Goal: Navigation & Orientation: Find specific page/section

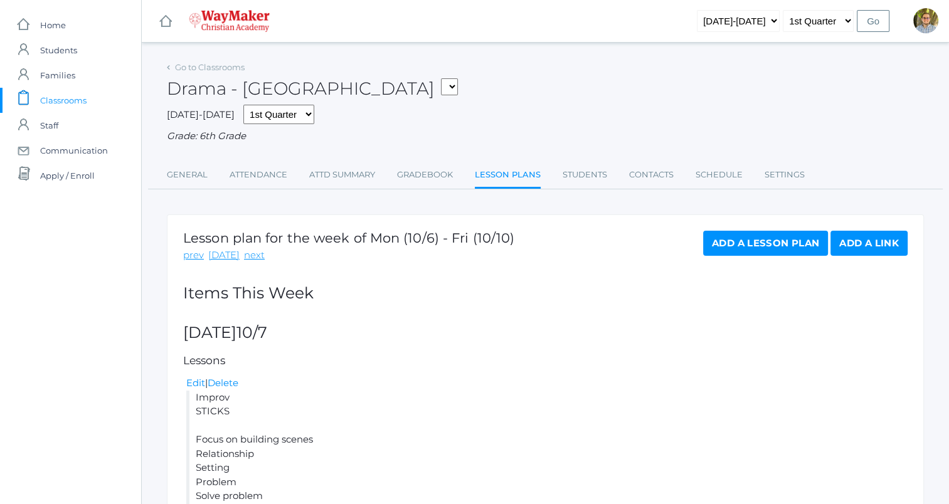
scroll to position [441, 0]
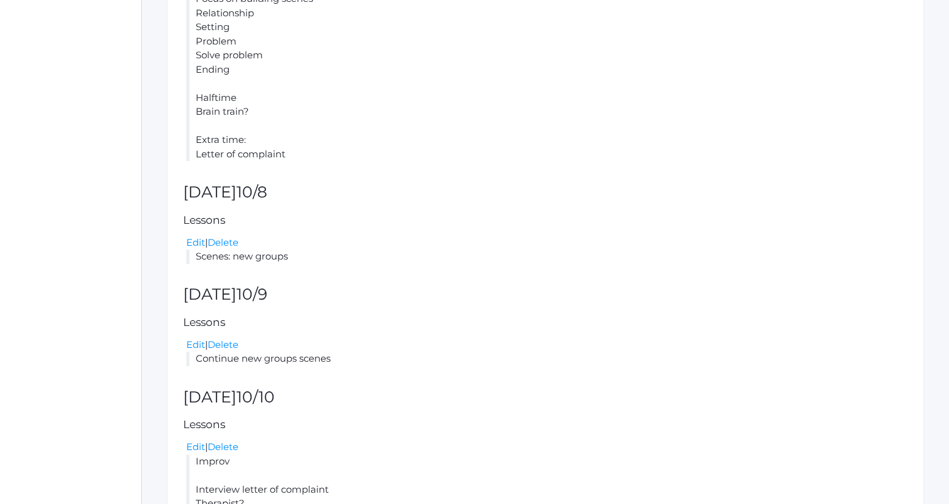
click at [795, 107] on li "Improv STICKS Focus on building scenes Relationship Setting Problem Solve probl…" at bounding box center [546, 56] width 721 height 212
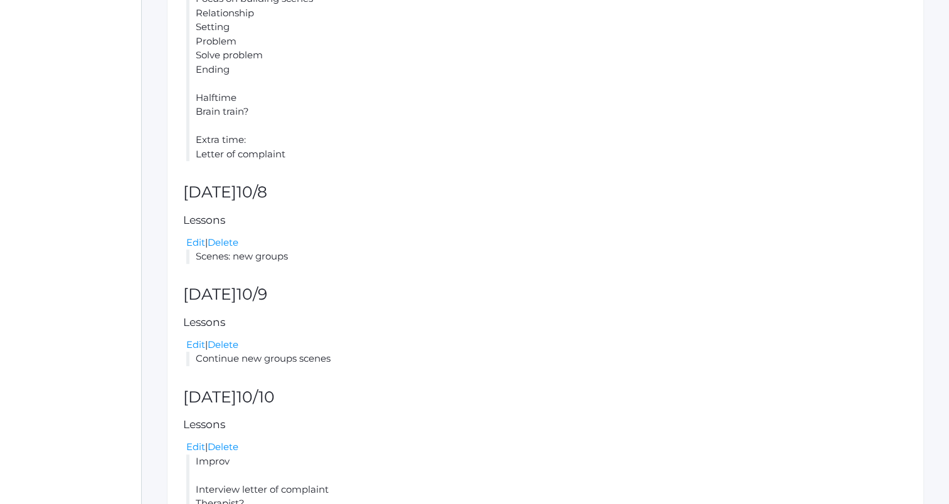
click at [788, 103] on li "Improv STICKS Focus on building scenes Relationship Setting Problem Solve probl…" at bounding box center [546, 56] width 721 height 212
drag, startPoint x: 788, startPoint y: 103, endPoint x: 799, endPoint y: 95, distance: 13.1
click at [798, 95] on li "Improv STICKS Focus on building scenes Relationship Setting Problem Solve probl…" at bounding box center [546, 56] width 721 height 212
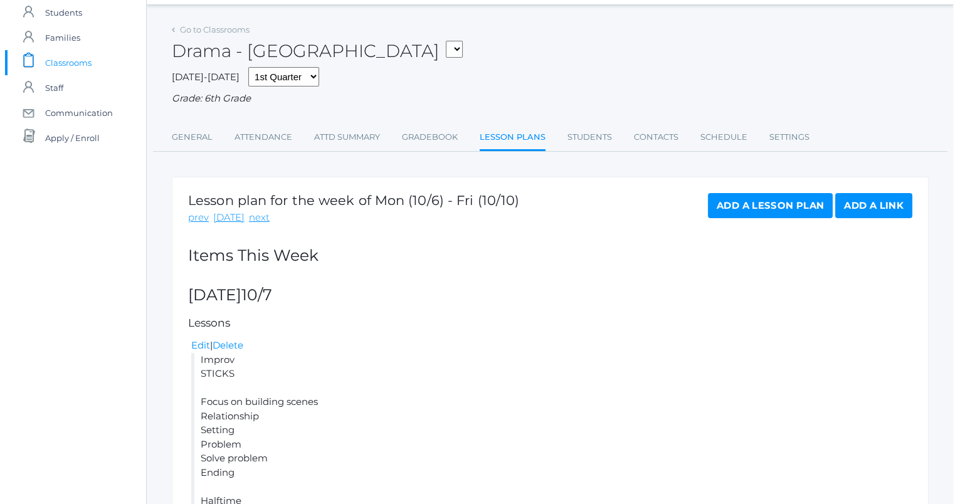
scroll to position [0, 0]
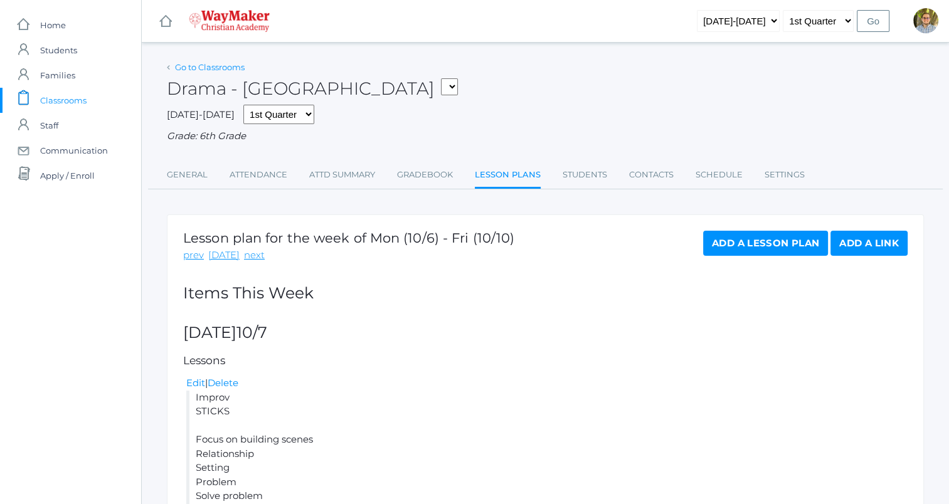
click at [231, 66] on link "Go to Classrooms" at bounding box center [210, 67] width 70 height 10
